Goal: Information Seeking & Learning: Check status

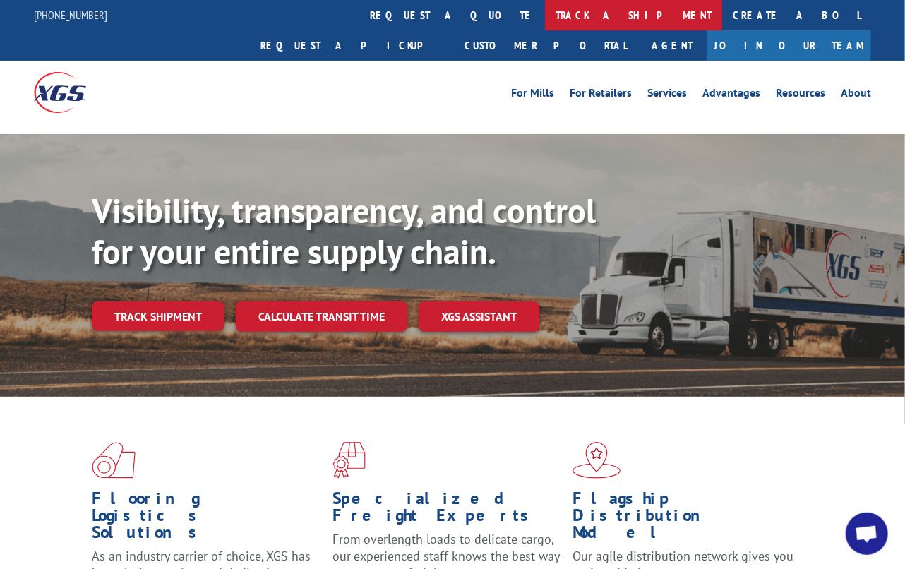
click at [545, 11] on link "track a shipment" at bounding box center [633, 15] width 177 height 30
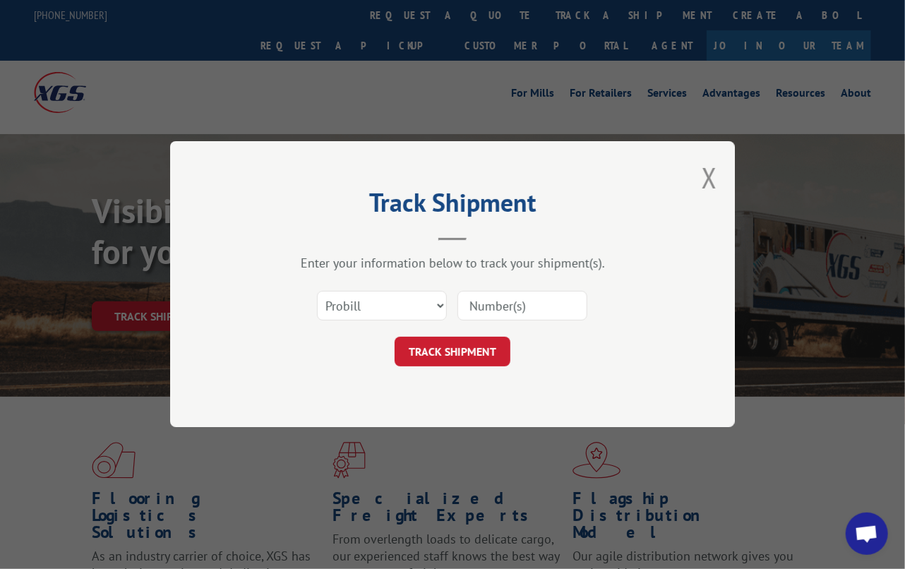
click at [577, 305] on input at bounding box center [522, 306] width 130 height 30
paste input "17639936"
type input "17639936"
click at [423, 354] on button "TRACK SHIPMENT" at bounding box center [452, 352] width 116 height 30
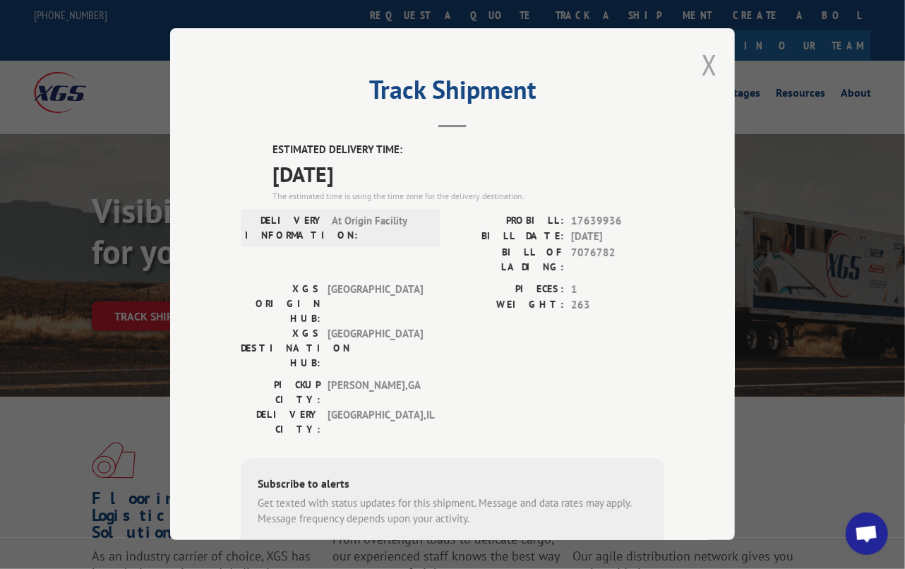
click at [708, 56] on button "Close modal" at bounding box center [709, 64] width 16 height 37
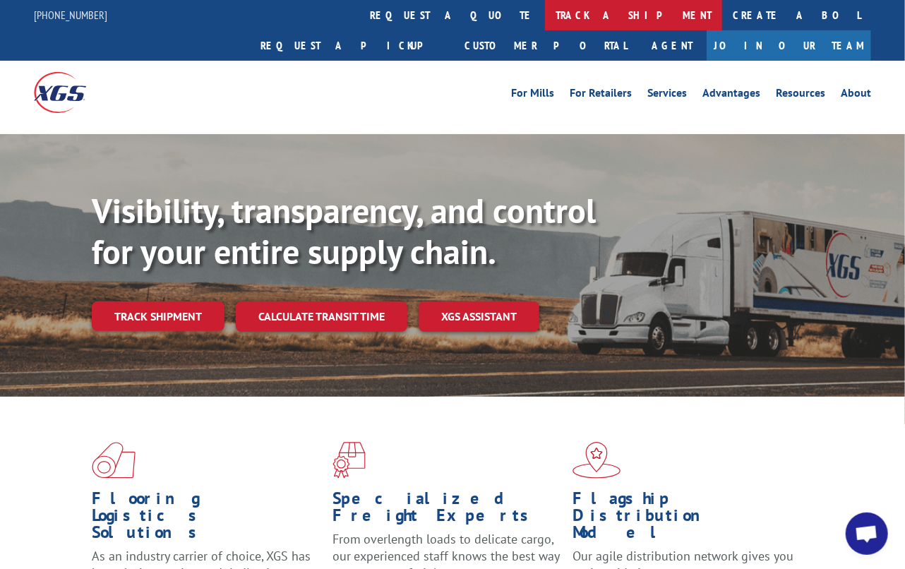
click at [545, 15] on link "track a shipment" at bounding box center [633, 15] width 177 height 30
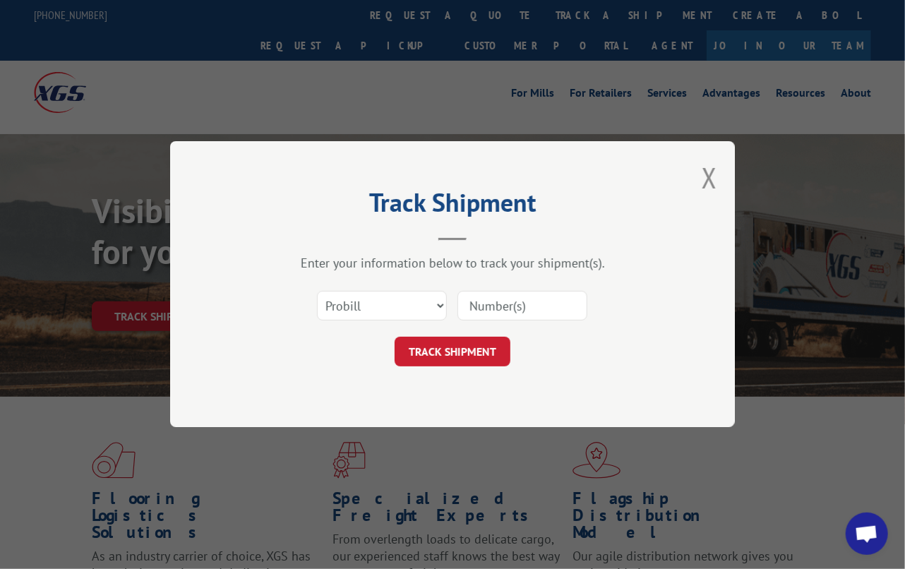
click at [536, 303] on input at bounding box center [522, 306] width 130 height 30
paste input "17480647"
type input "17480647"
click at [464, 351] on button "TRACK SHIPMENT" at bounding box center [452, 352] width 116 height 30
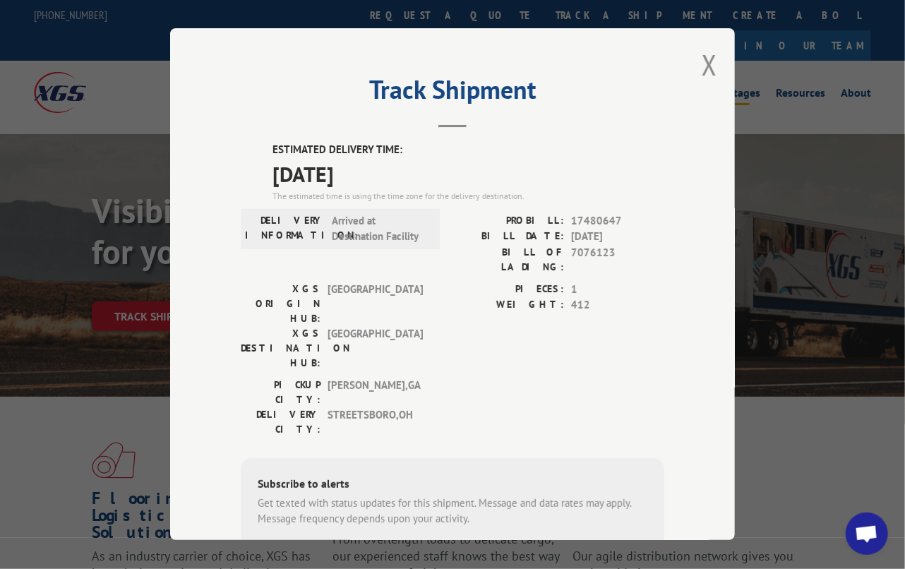
click at [704, 69] on button "Close modal" at bounding box center [709, 64] width 16 height 37
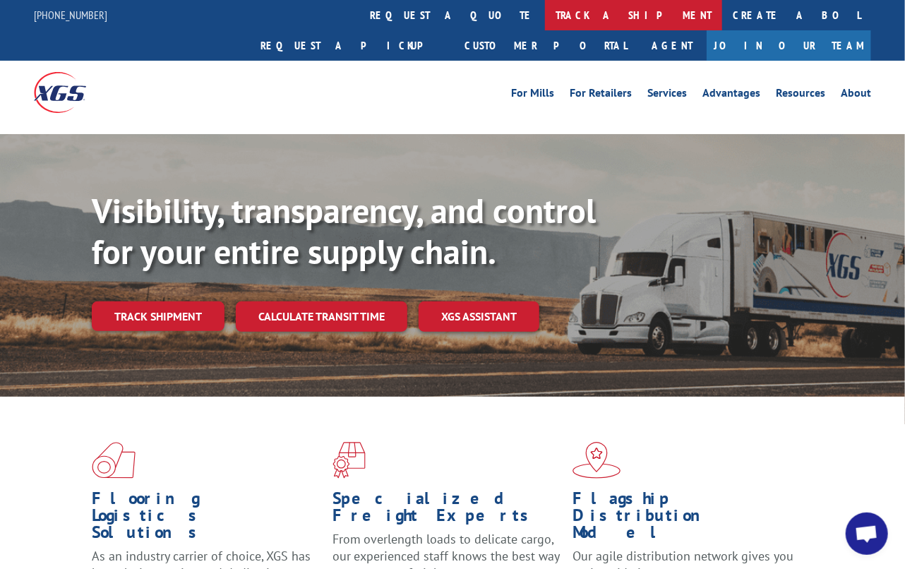
click at [545, 12] on link "track a shipment" at bounding box center [633, 15] width 177 height 30
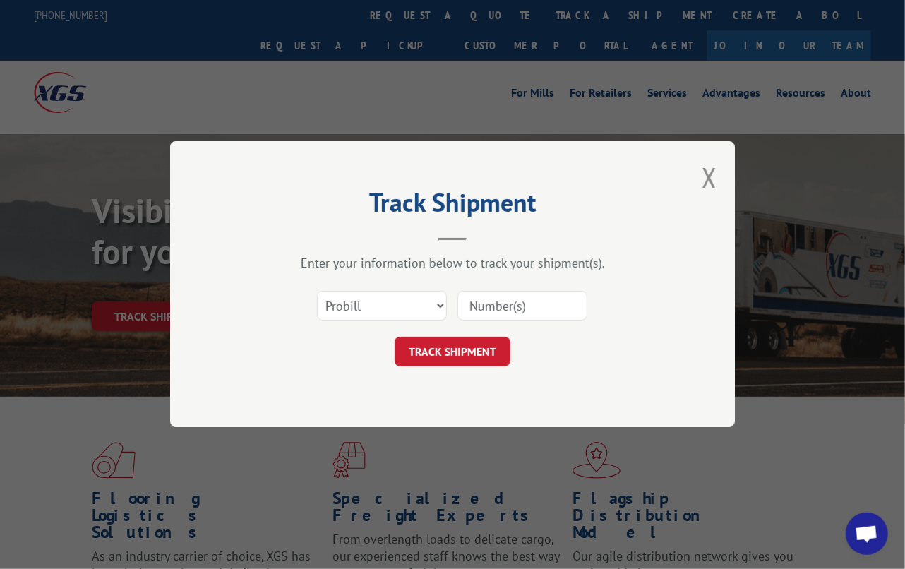
click at [502, 305] on input at bounding box center [522, 306] width 130 height 30
paste input "17640004"
type input "17640004"
click at [440, 380] on div "Track Shipment Enter your information below to track your shipment(s). Select c…" at bounding box center [452, 284] width 565 height 286
click at [446, 364] on button "TRACK SHIPMENT" at bounding box center [452, 352] width 116 height 30
